Goal: Task Accomplishment & Management: Use online tool/utility

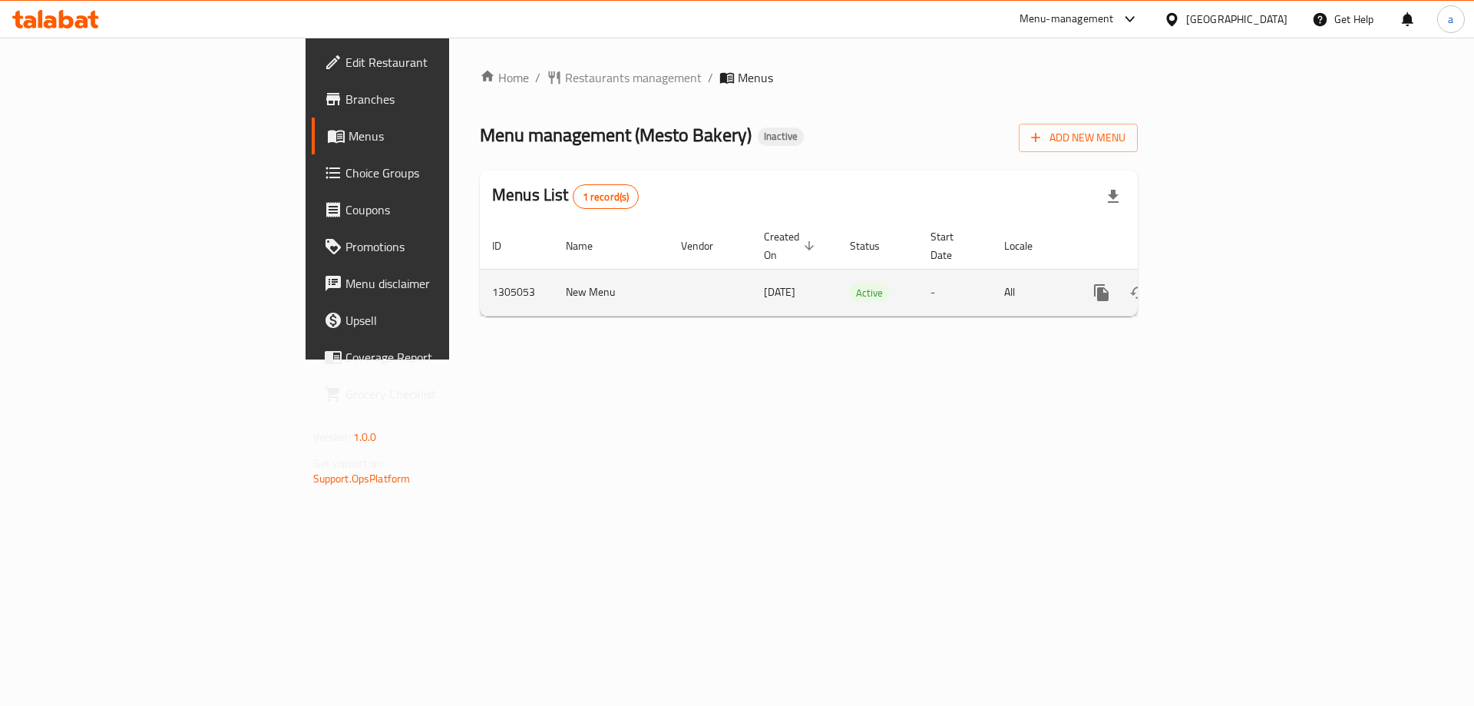
click at [1231, 281] on link "enhanced table" at bounding box center [1212, 292] width 37 height 37
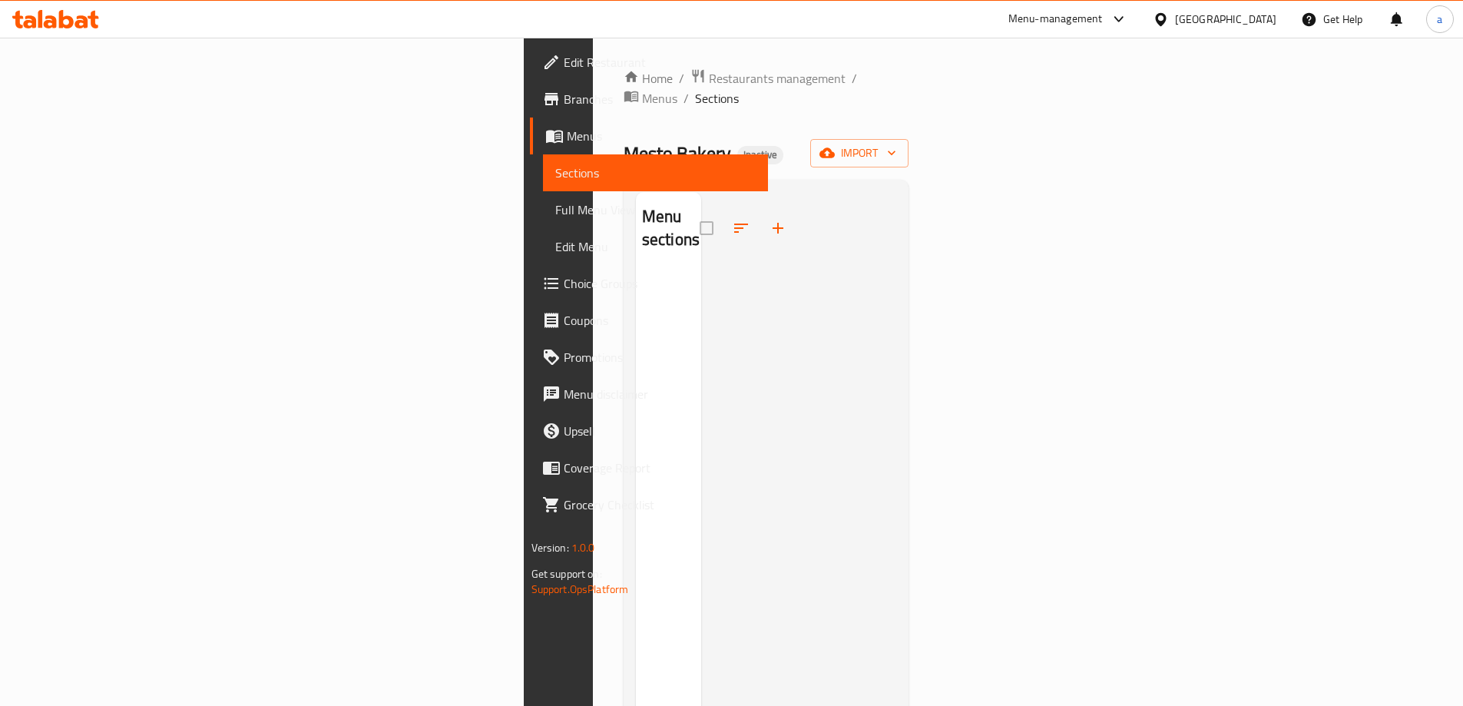
click at [567, 137] on span "Menus" at bounding box center [661, 136] width 189 height 18
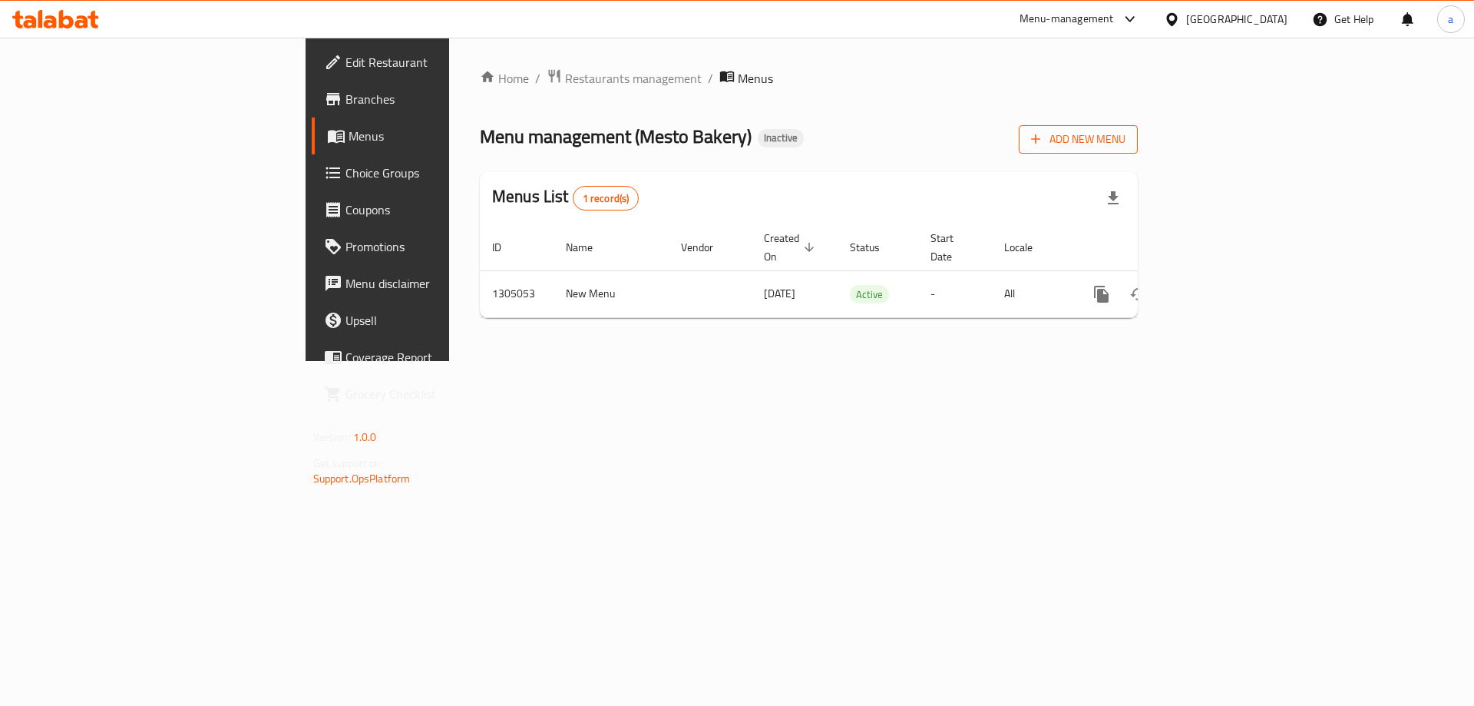
click at [1126, 145] on span "Add New Menu" at bounding box center [1078, 139] width 94 height 19
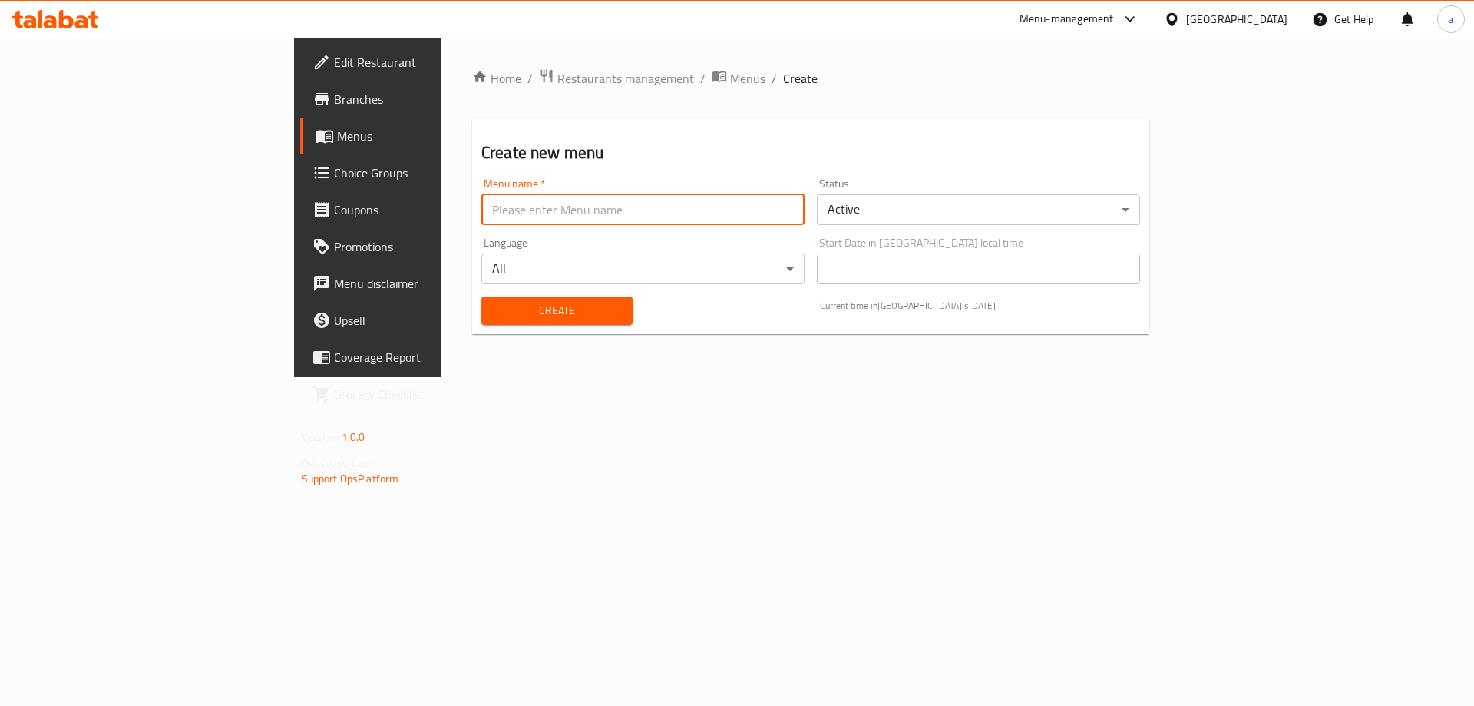
click at [486, 214] on input "text" at bounding box center [643, 209] width 323 height 31
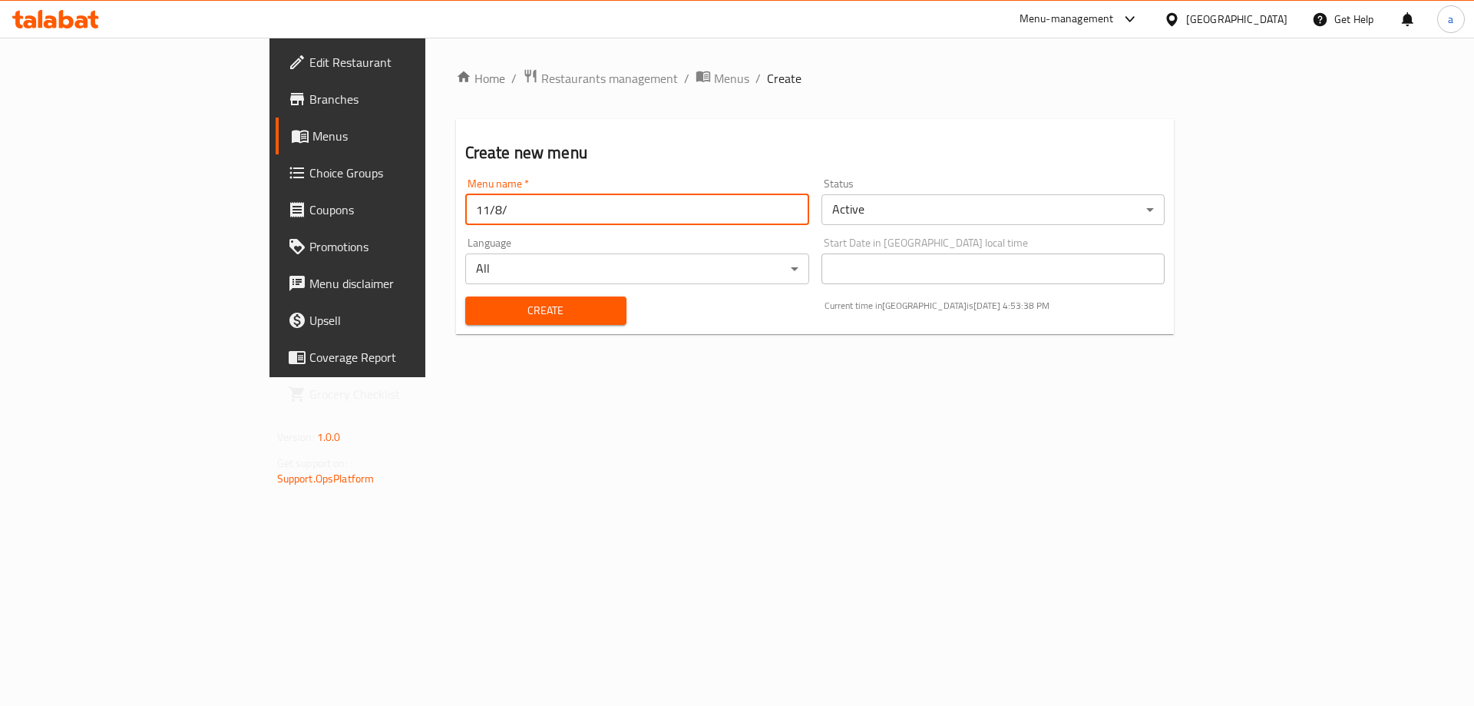
type input "[DATE]"
click at [495, 314] on span "Create" at bounding box center [546, 310] width 137 height 19
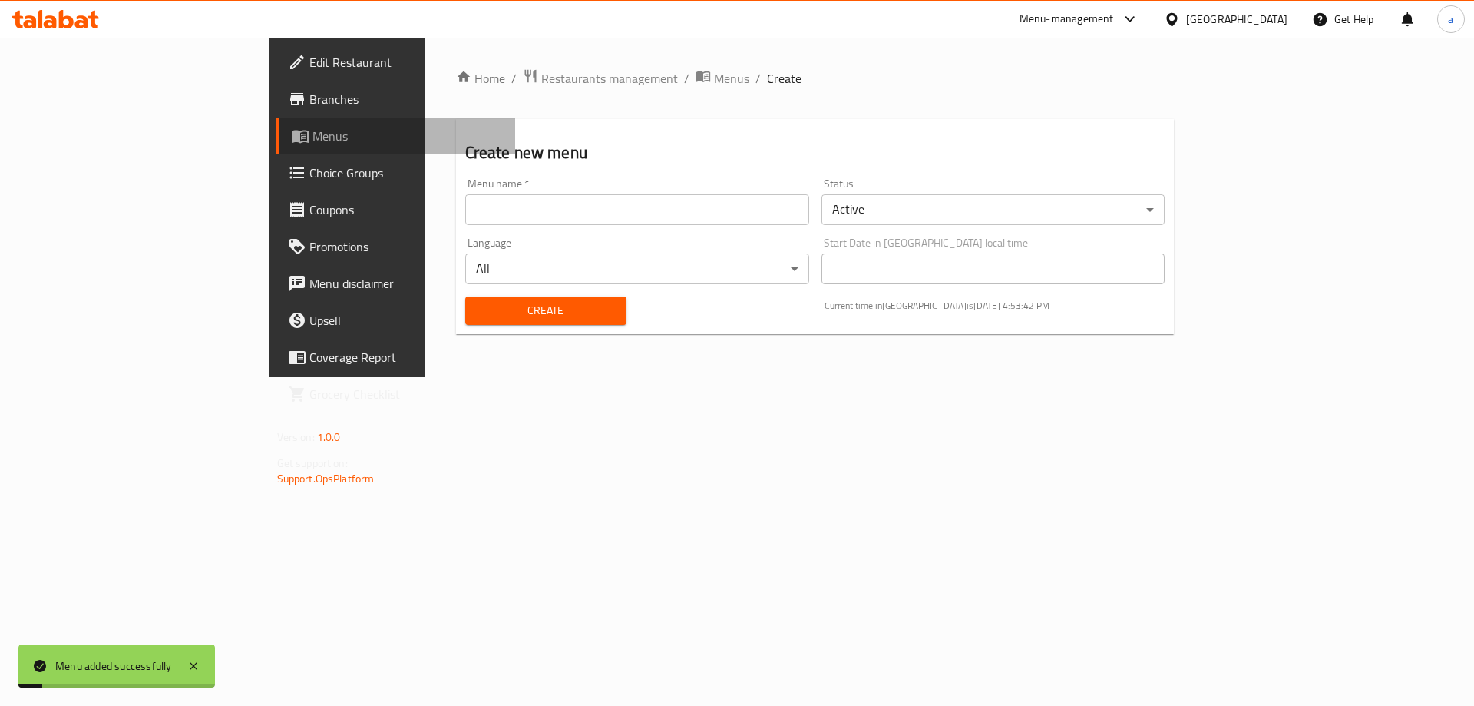
click at [301, 138] on icon at bounding box center [303, 137] width 5 height 6
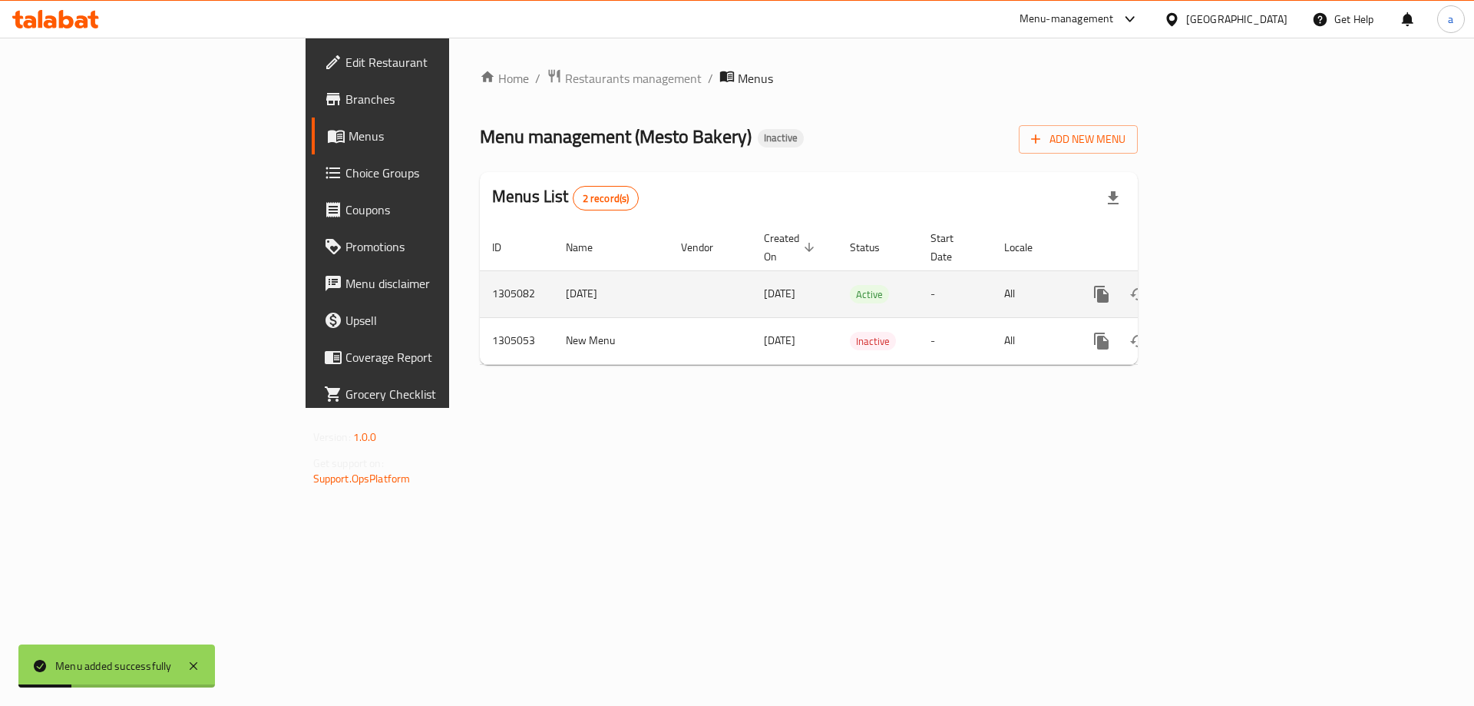
click at [1222, 285] on icon "enhanced table" at bounding box center [1212, 294] width 18 height 18
